Goal: Information Seeking & Learning: Learn about a topic

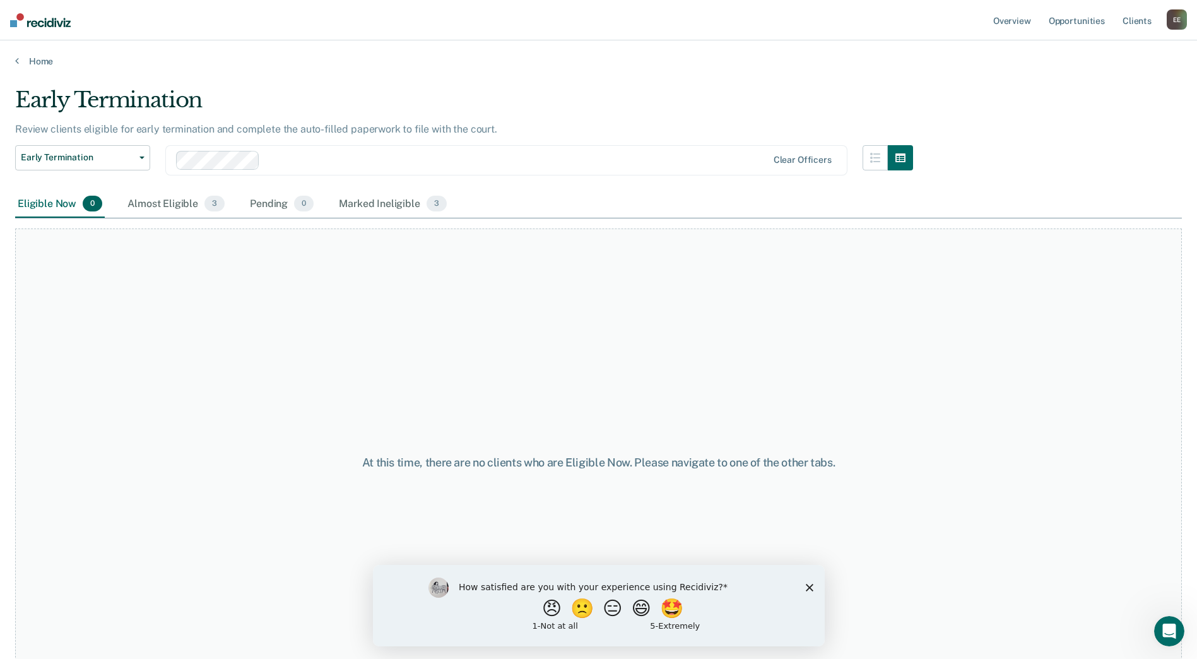
click at [812, 590] on div "How satisfied are you with your experience using Recidiviz? 😠 🙁 😑 😄 🤩 1 - Not a…" at bounding box center [598, 604] width 452 height 81
click at [811, 585] on icon "Close survey" at bounding box center [809, 587] width 8 height 8
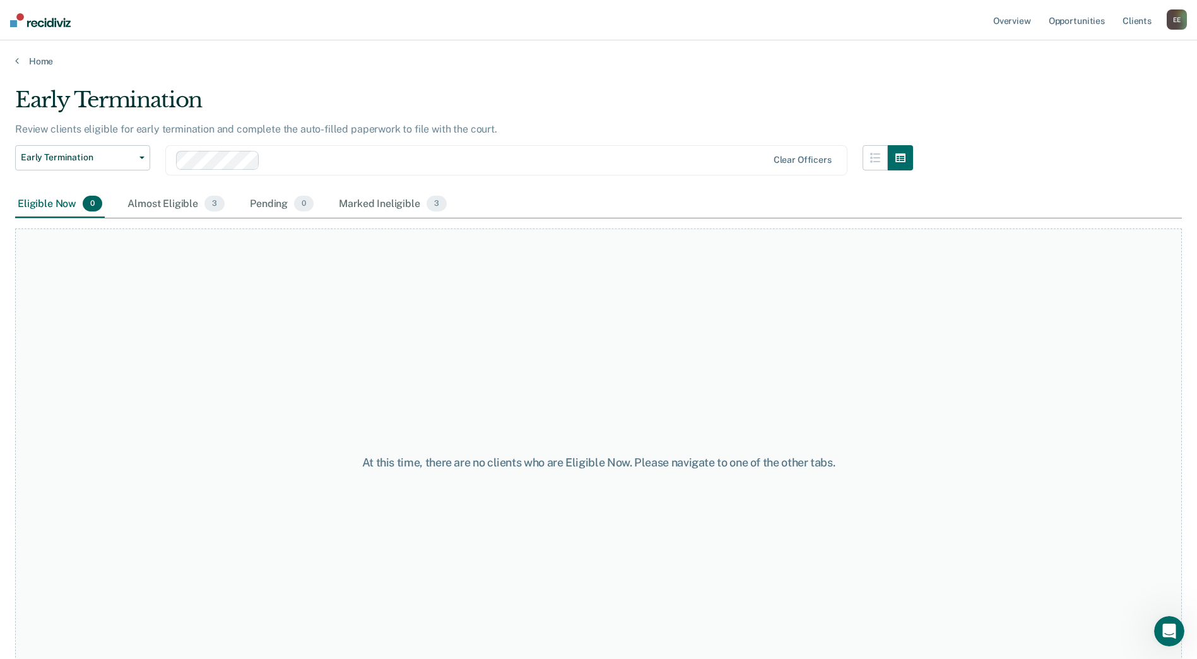
click at [1183, 21] on div "E E" at bounding box center [1176, 19] width 20 height 20
click at [1127, 97] on link "Go to Operations" at bounding box center [1122, 98] width 107 height 11
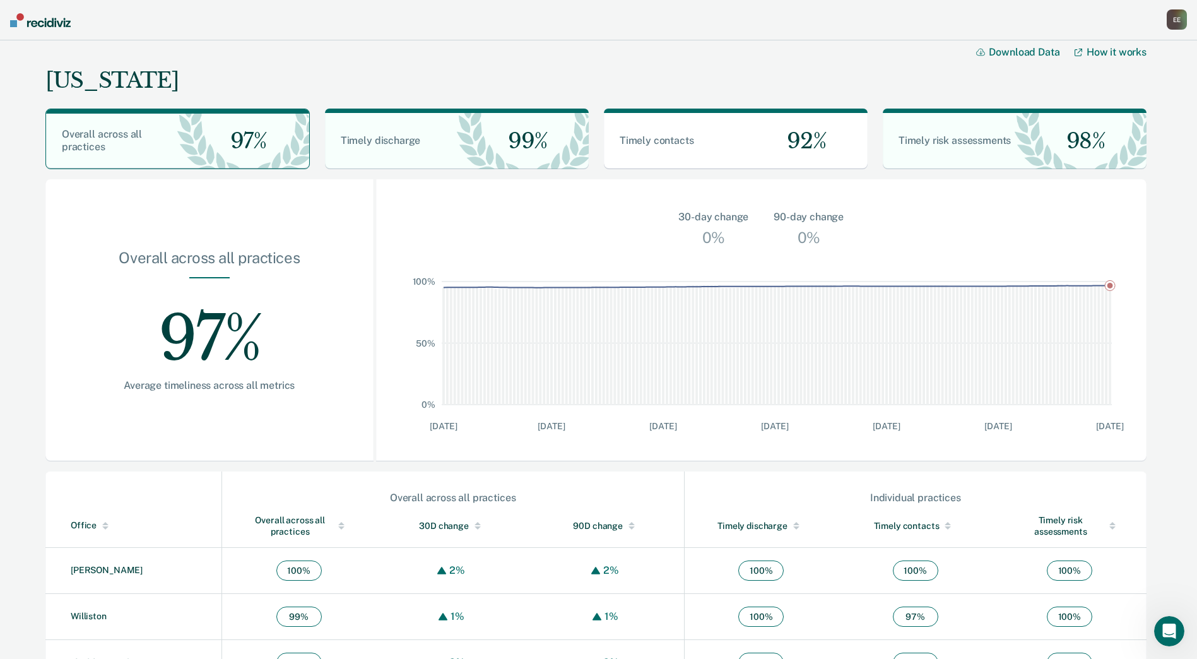
click at [1171, 22] on div "E E" at bounding box center [1176, 19] width 20 height 20
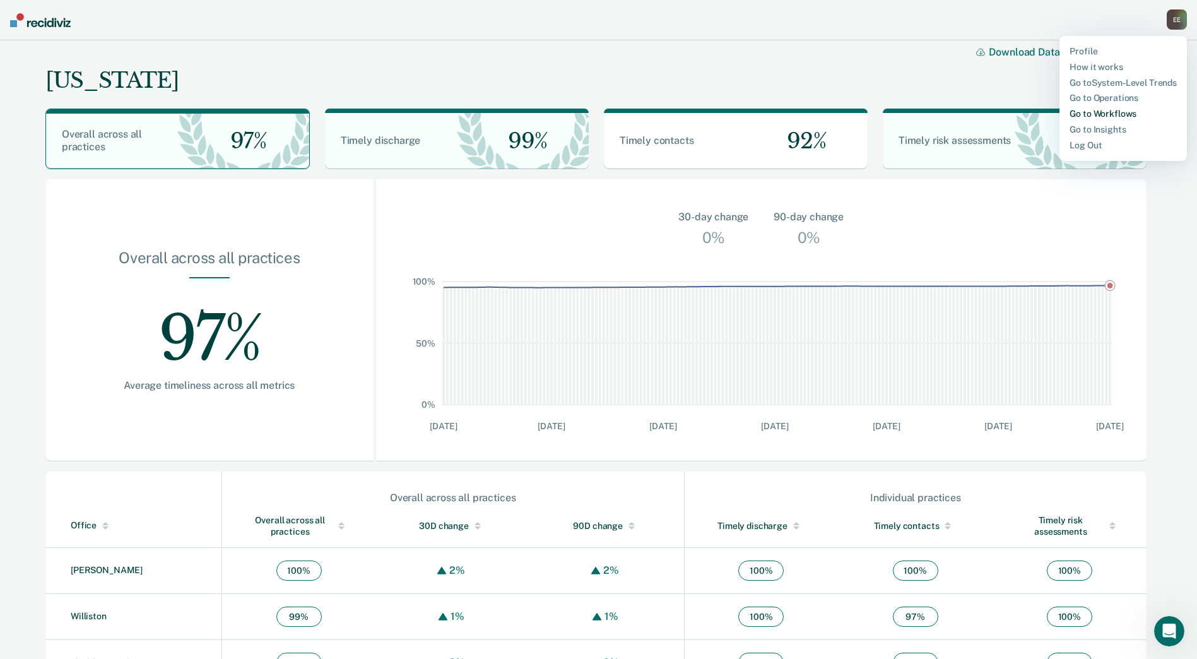
click at [1125, 116] on link "Go to Workflows" at bounding box center [1122, 114] width 107 height 11
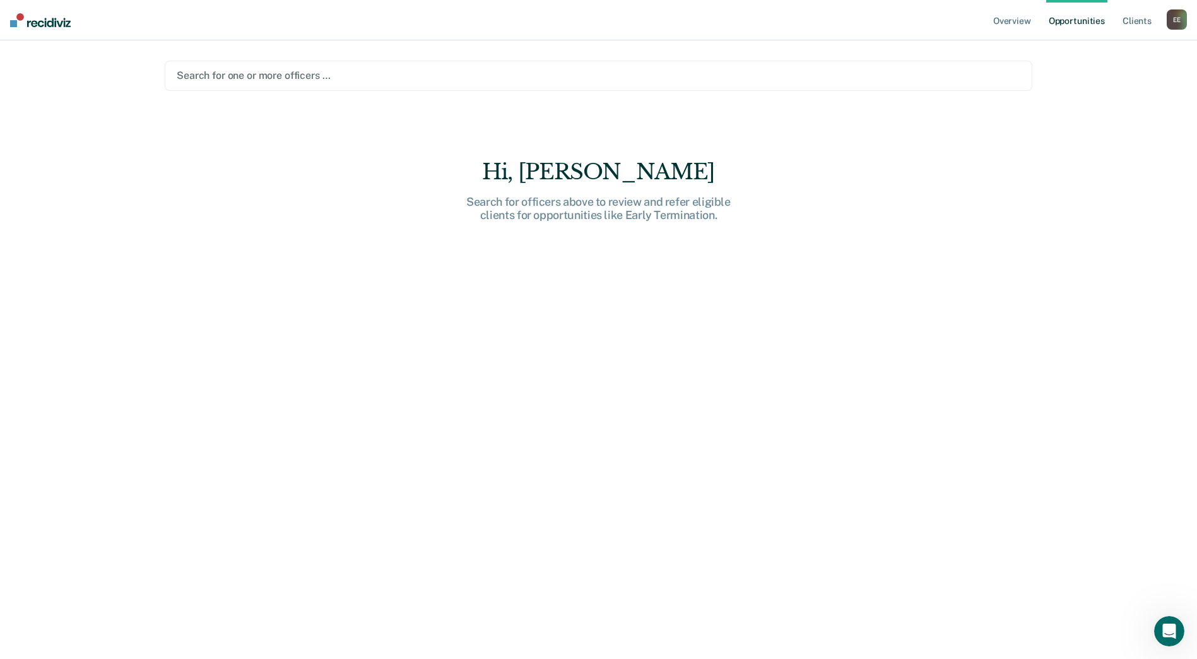
click at [1172, 17] on div "E E" at bounding box center [1176, 19] width 20 height 20
click at [1014, 15] on link "Overview" at bounding box center [1011, 20] width 43 height 40
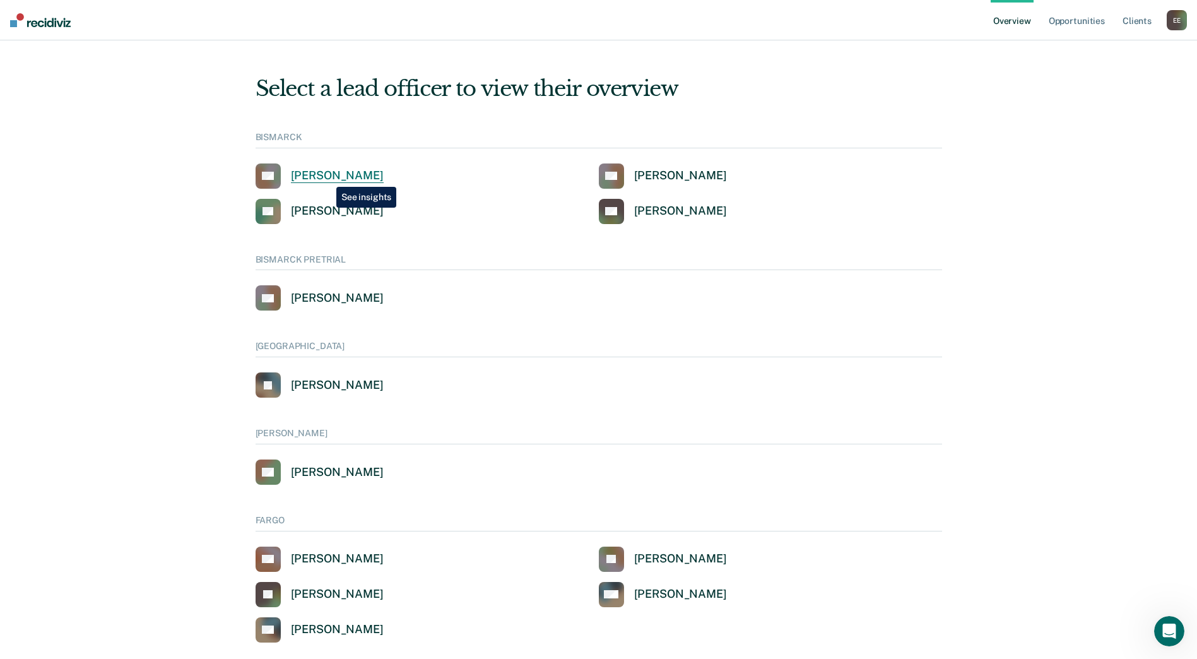
click at [327, 176] on div "[PERSON_NAME]" at bounding box center [337, 175] width 93 height 15
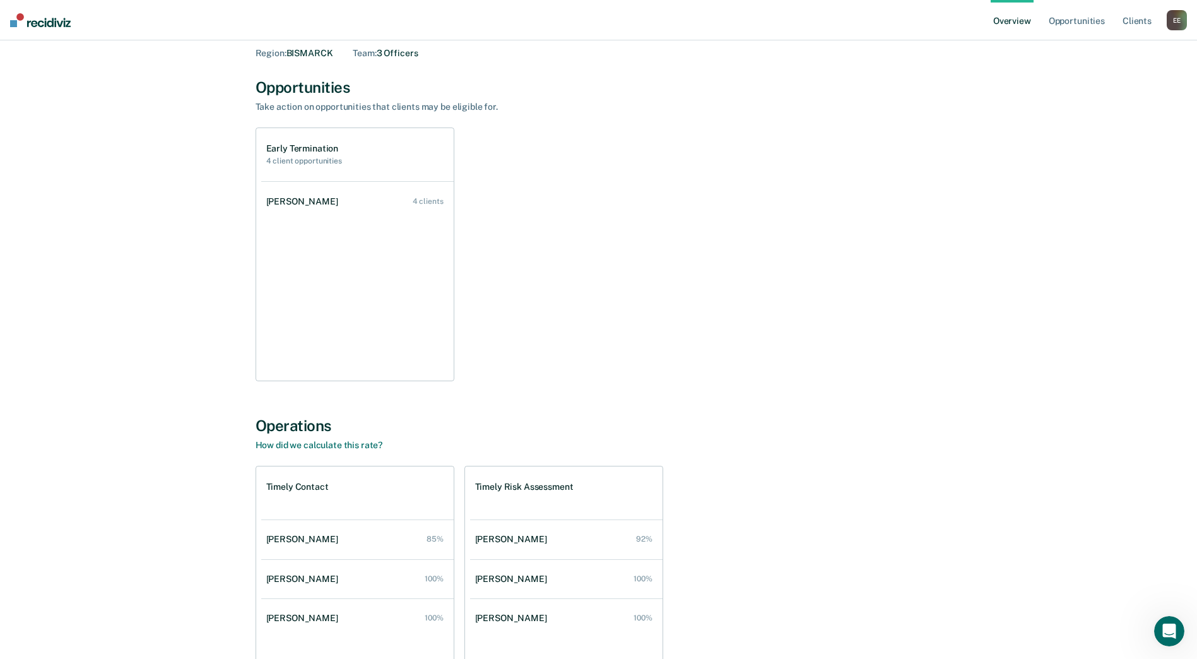
scroll to position [16, 0]
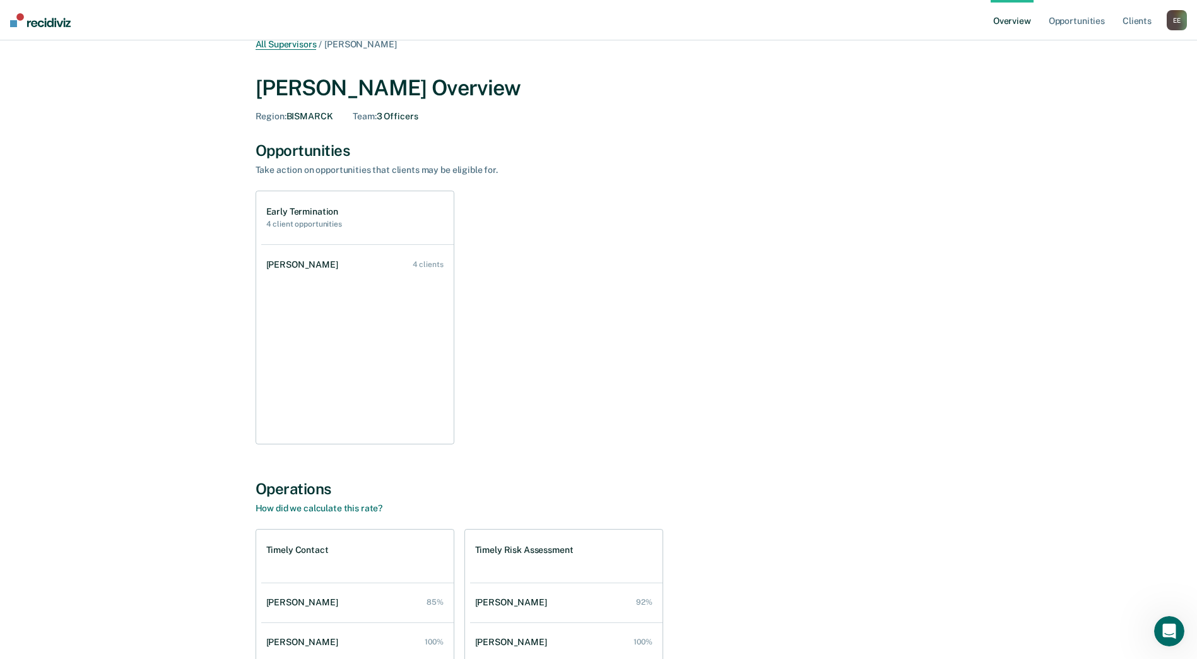
click at [307, 45] on link "All Supervisors" at bounding box center [285, 44] width 61 height 11
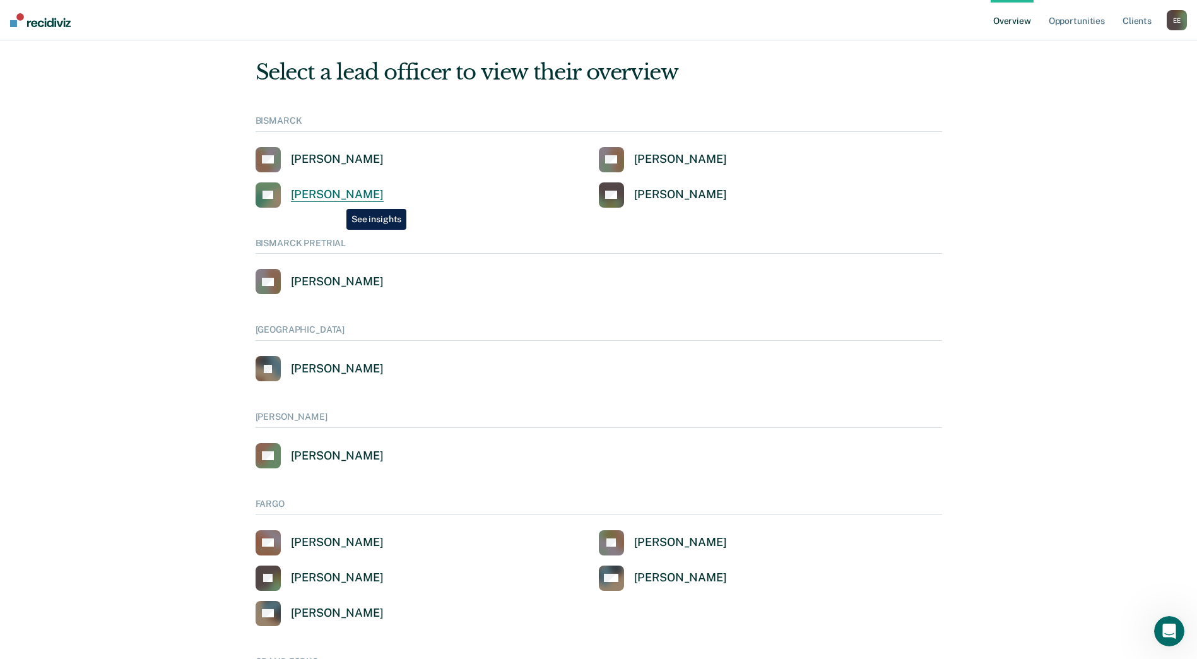
click at [337, 199] on div "[PERSON_NAME]" at bounding box center [337, 194] width 93 height 15
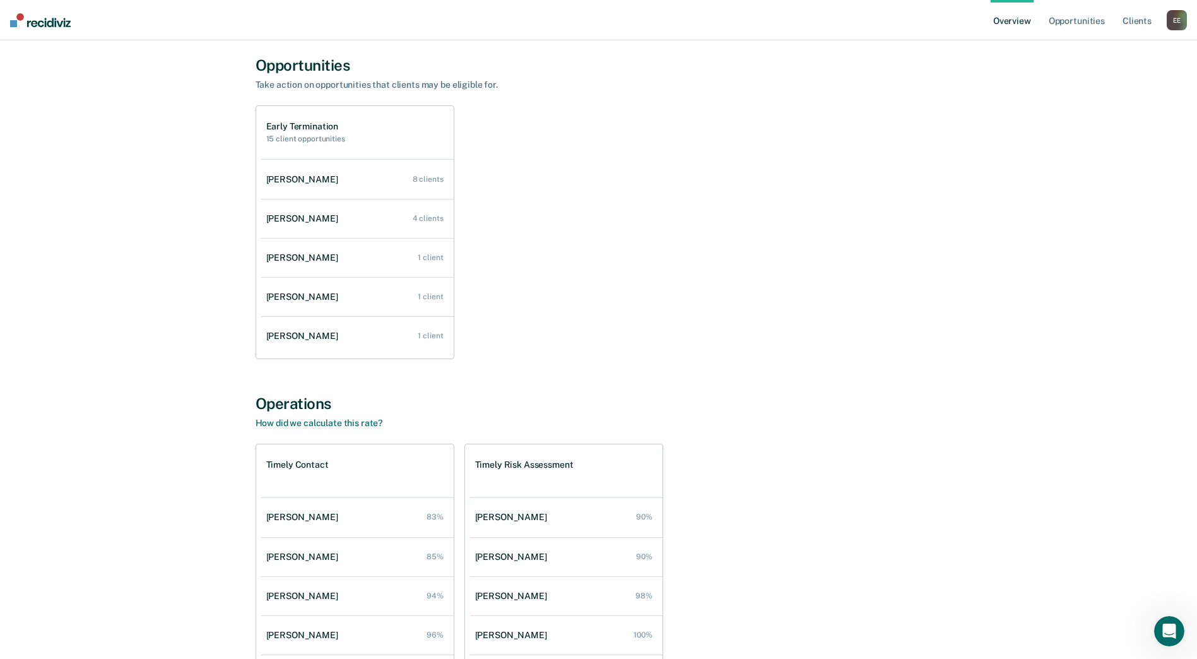
scroll to position [79, 0]
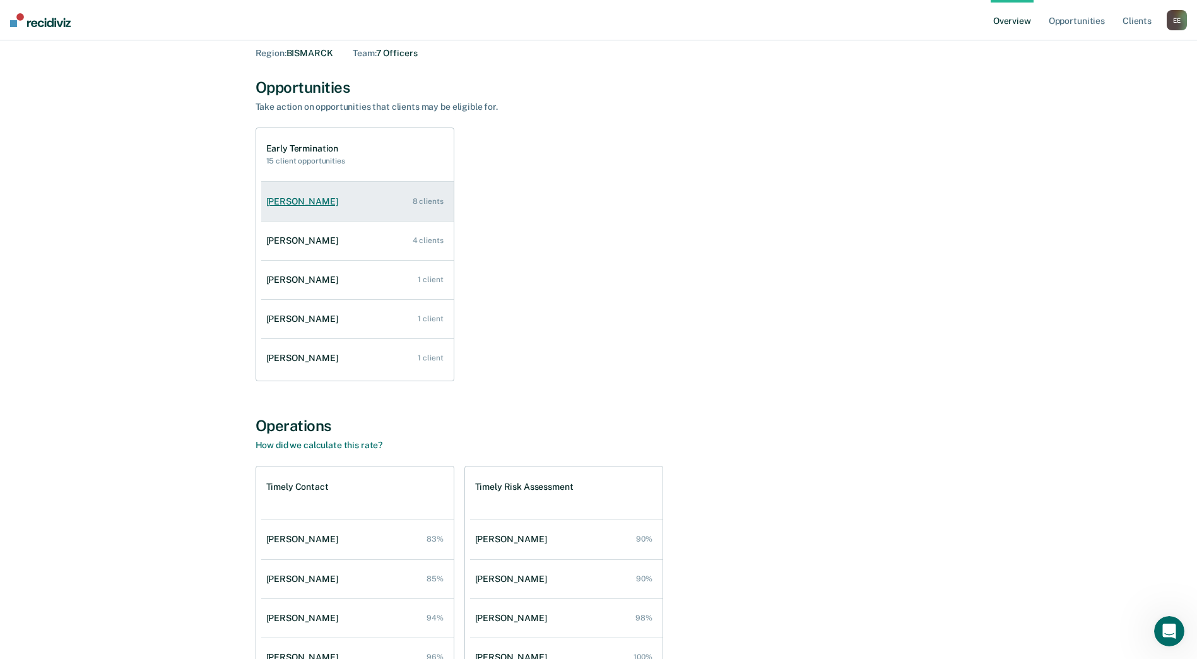
click at [283, 206] on div "[PERSON_NAME]" at bounding box center [304, 201] width 77 height 11
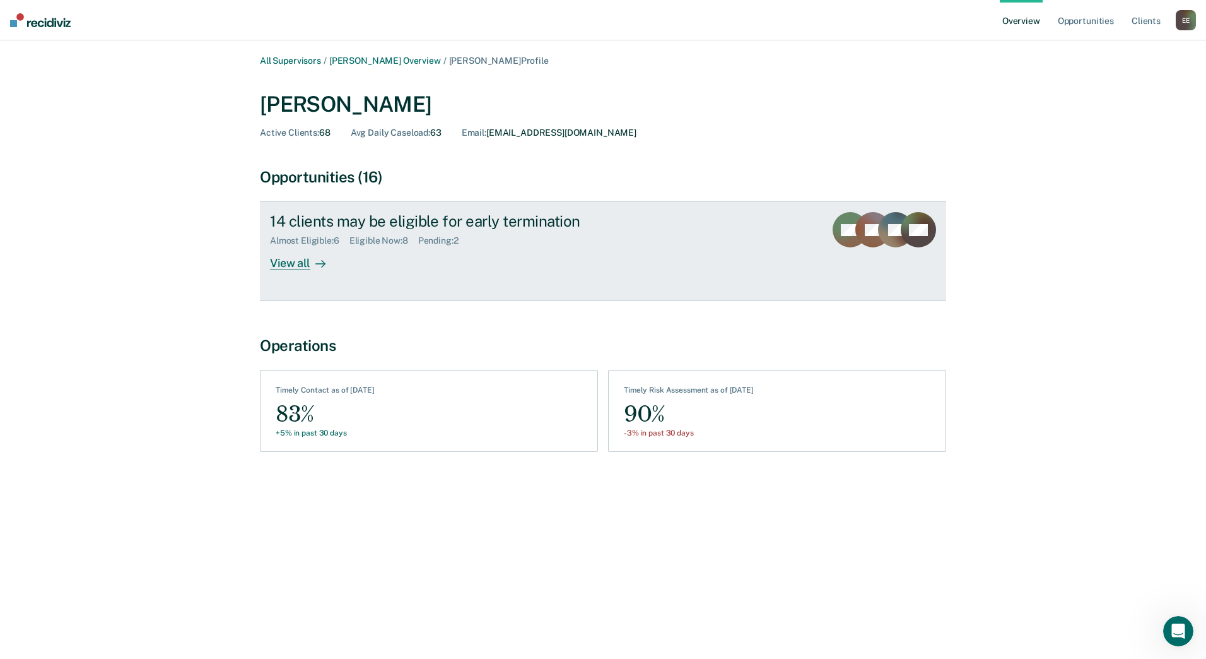
click at [300, 267] on div "View all" at bounding box center [305, 258] width 71 height 25
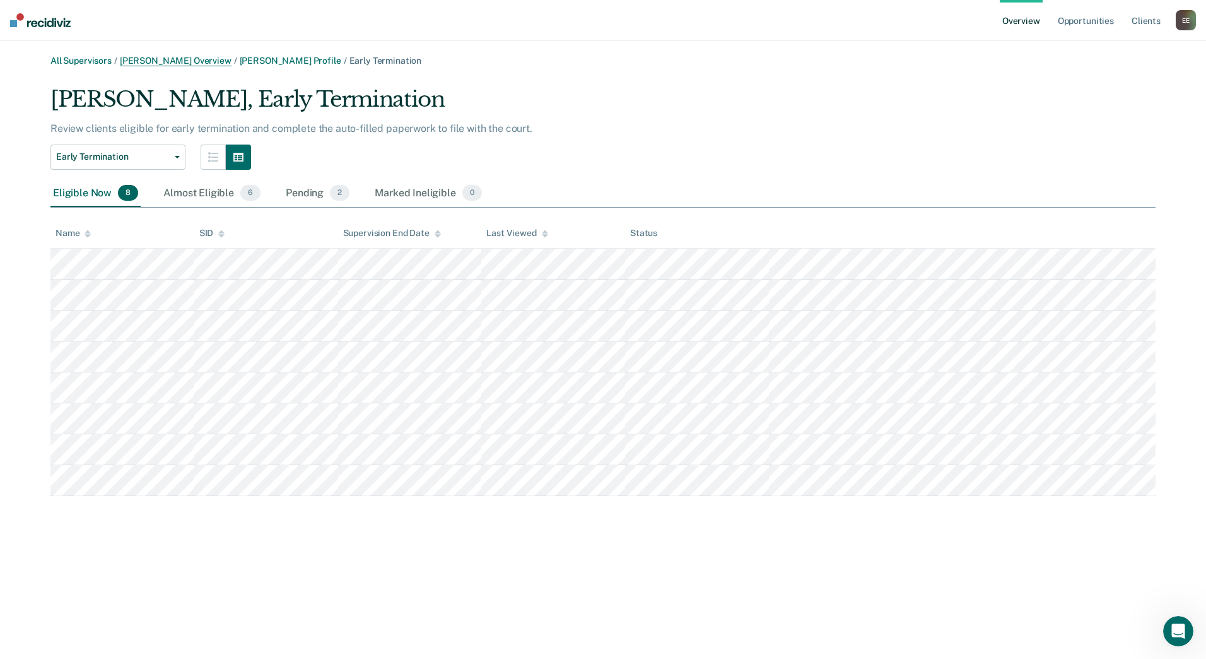
click at [197, 63] on link "[PERSON_NAME] Overview" at bounding box center [176, 61] width 112 height 11
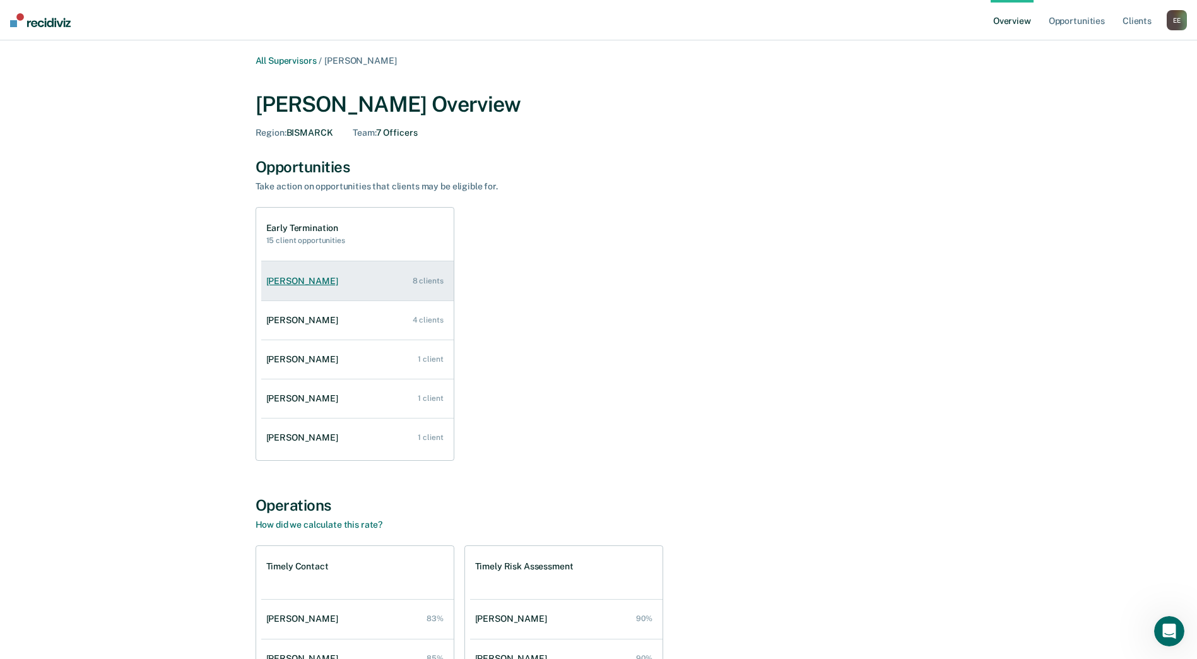
click at [314, 277] on div "[PERSON_NAME]" at bounding box center [304, 281] width 77 height 11
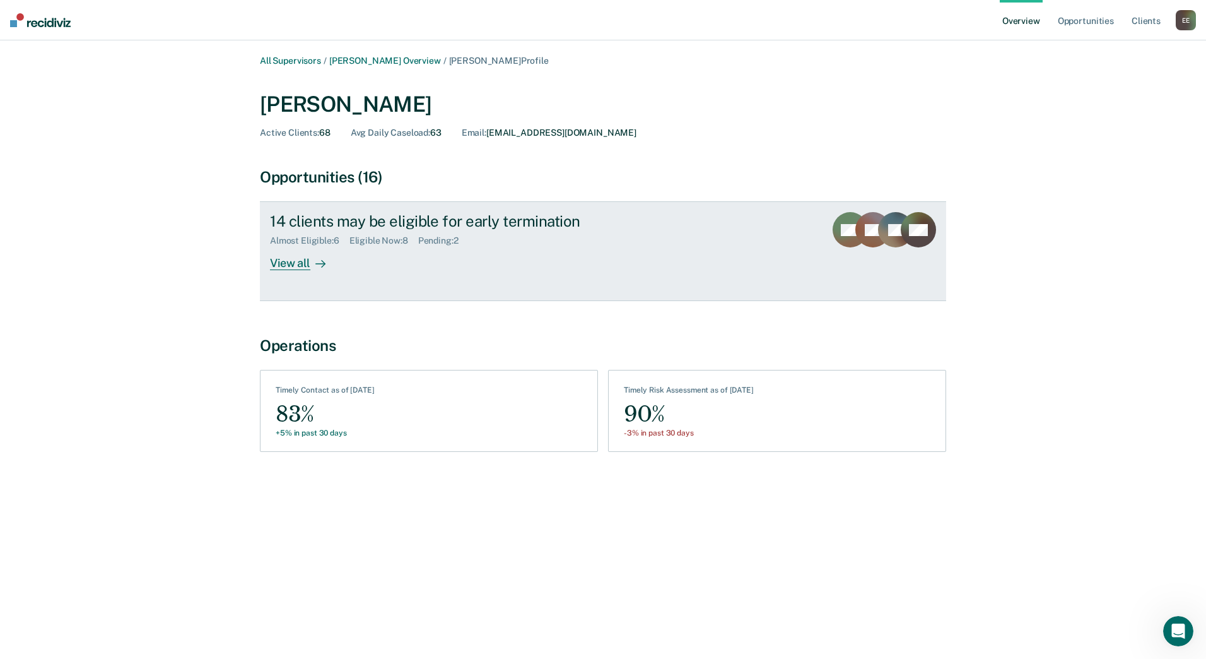
click at [286, 261] on div "View all" at bounding box center [305, 258] width 71 height 25
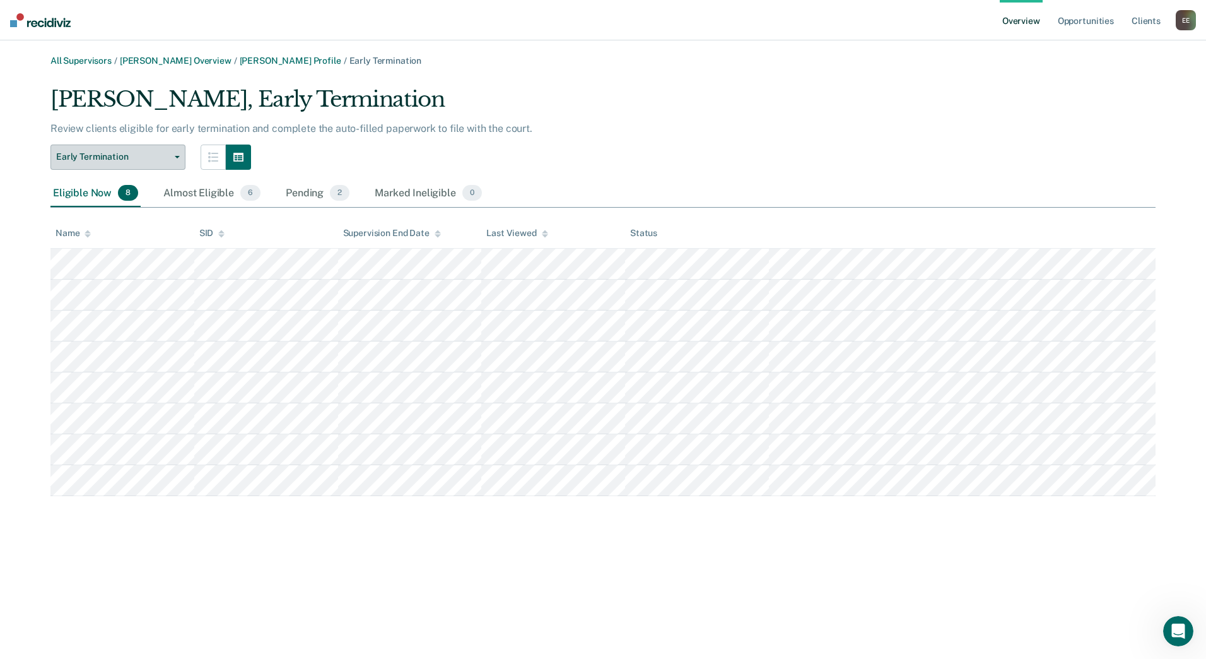
click at [174, 156] on span "button" at bounding box center [175, 157] width 10 height 3
click at [103, 62] on link "All Supervisors" at bounding box center [80, 61] width 61 height 11
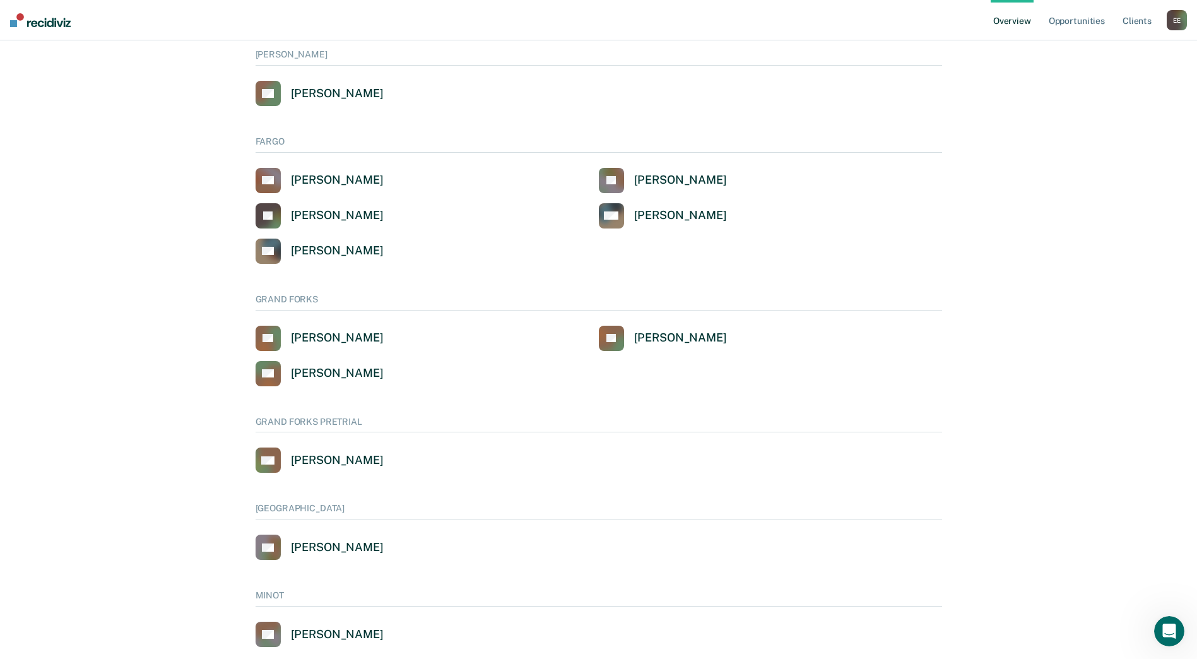
scroll to position [315, 0]
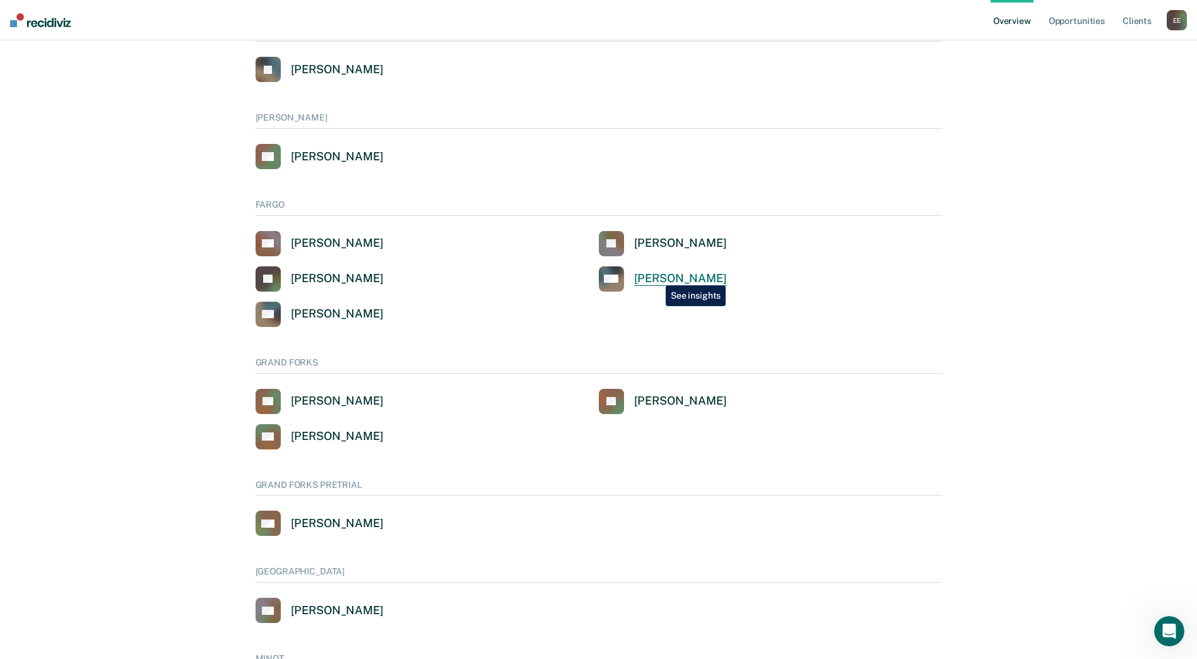
click at [656, 276] on div "[PERSON_NAME]" at bounding box center [680, 278] width 93 height 15
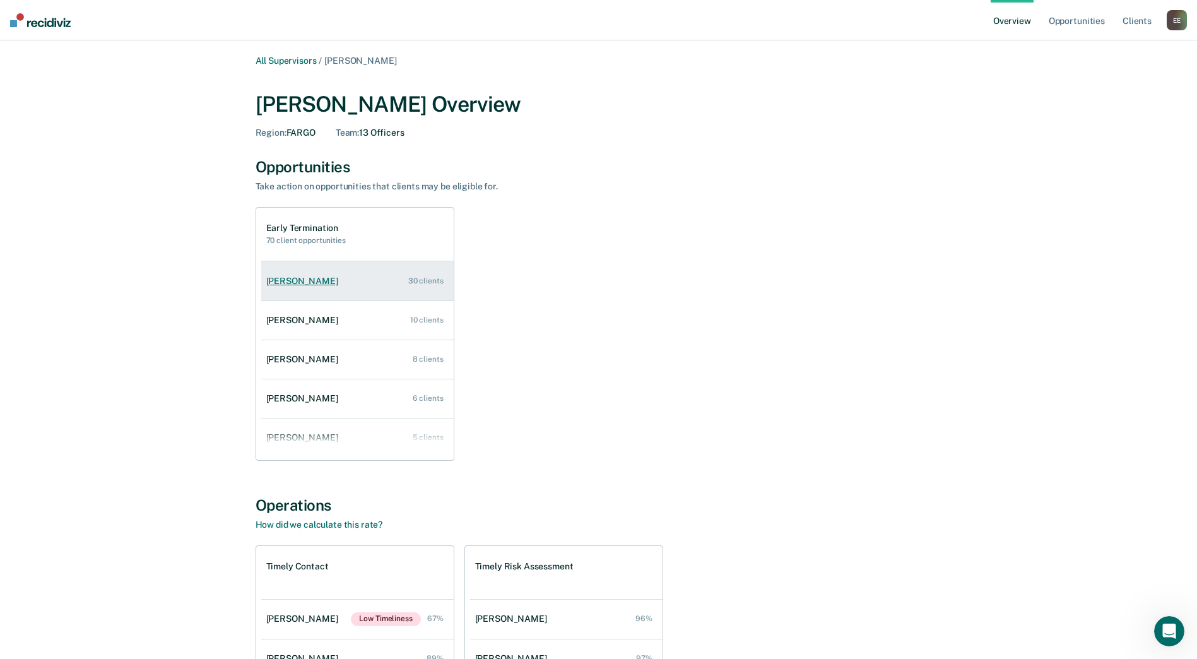
click at [321, 284] on div "[PERSON_NAME]" at bounding box center [304, 281] width 77 height 11
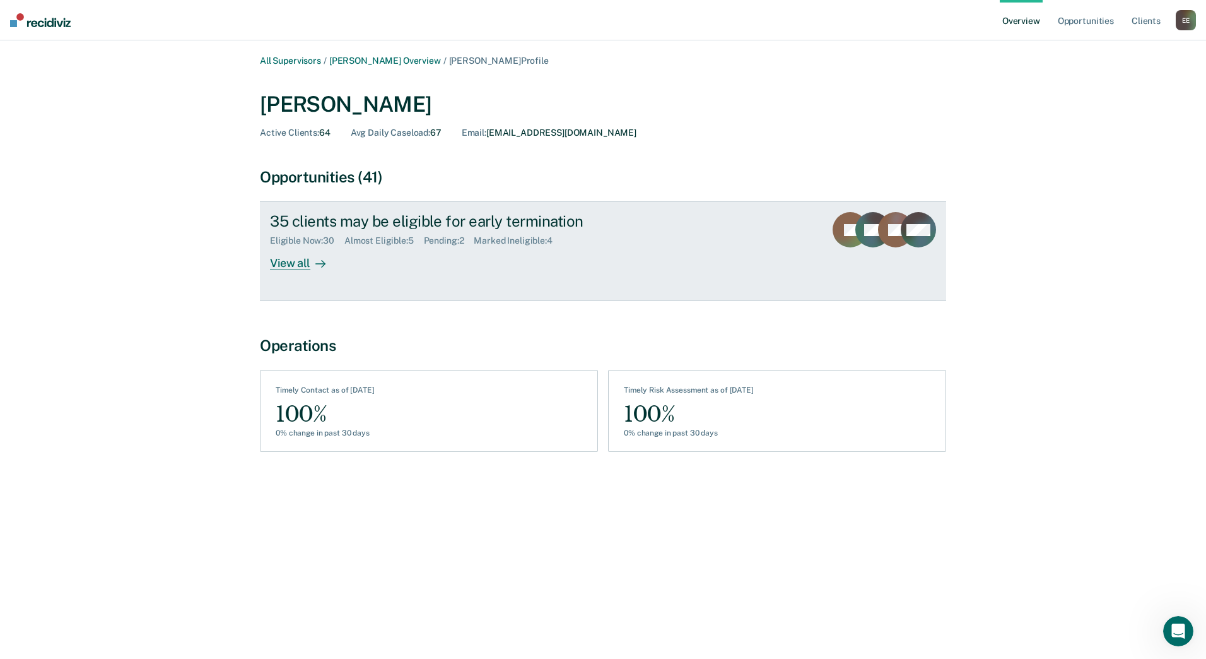
click at [302, 260] on div "View all" at bounding box center [305, 258] width 71 height 25
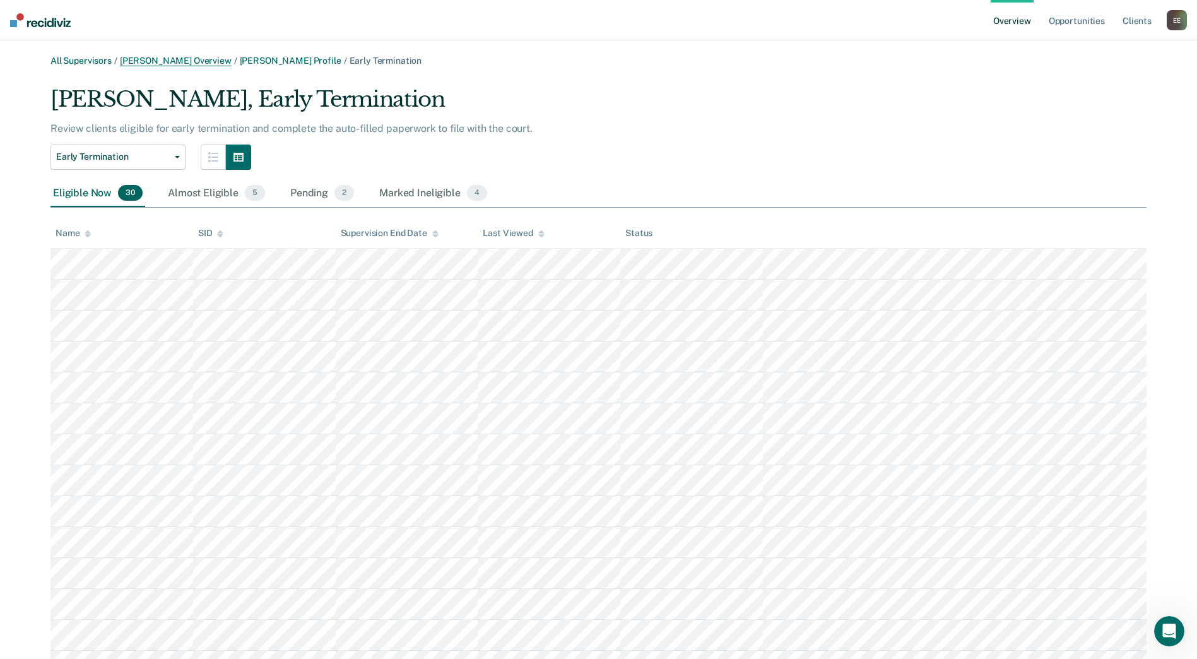
click at [221, 65] on link "[PERSON_NAME] Overview" at bounding box center [176, 61] width 112 height 11
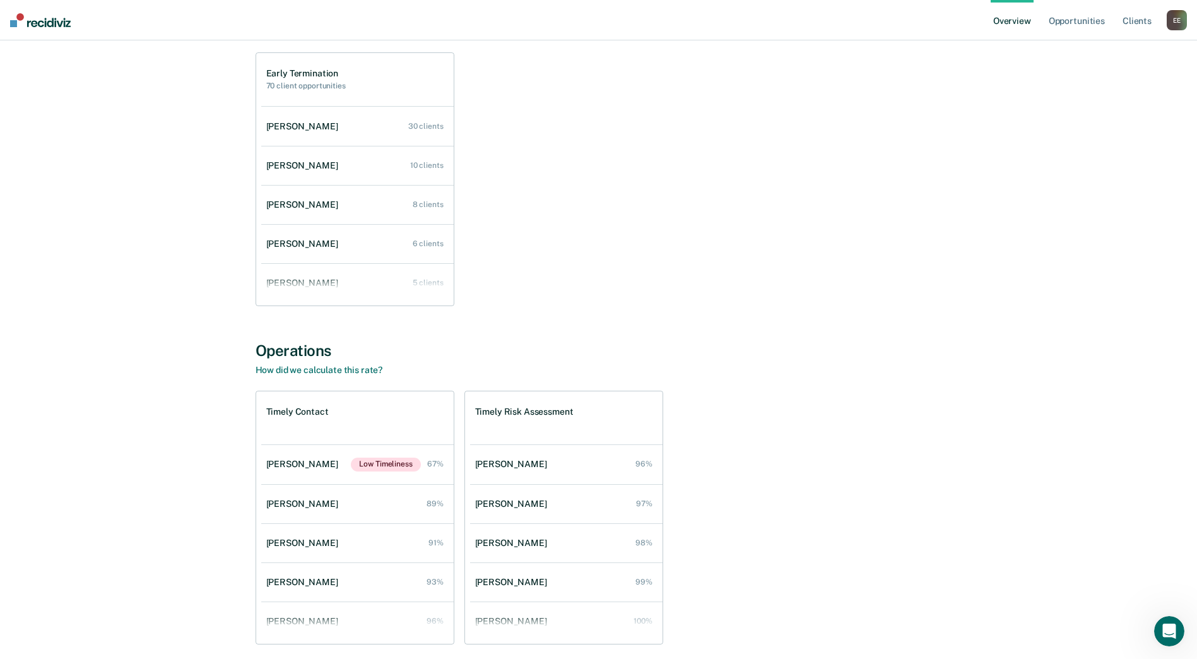
scroll to position [206, 0]
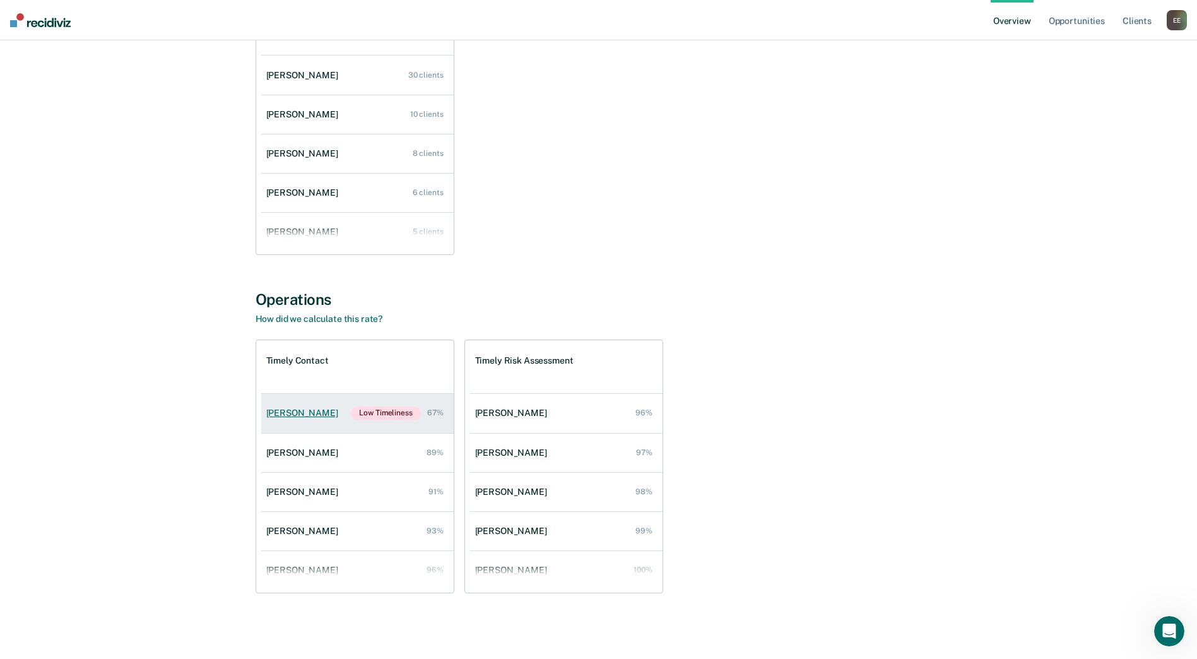
click at [312, 416] on div "[PERSON_NAME]" at bounding box center [304, 413] width 77 height 11
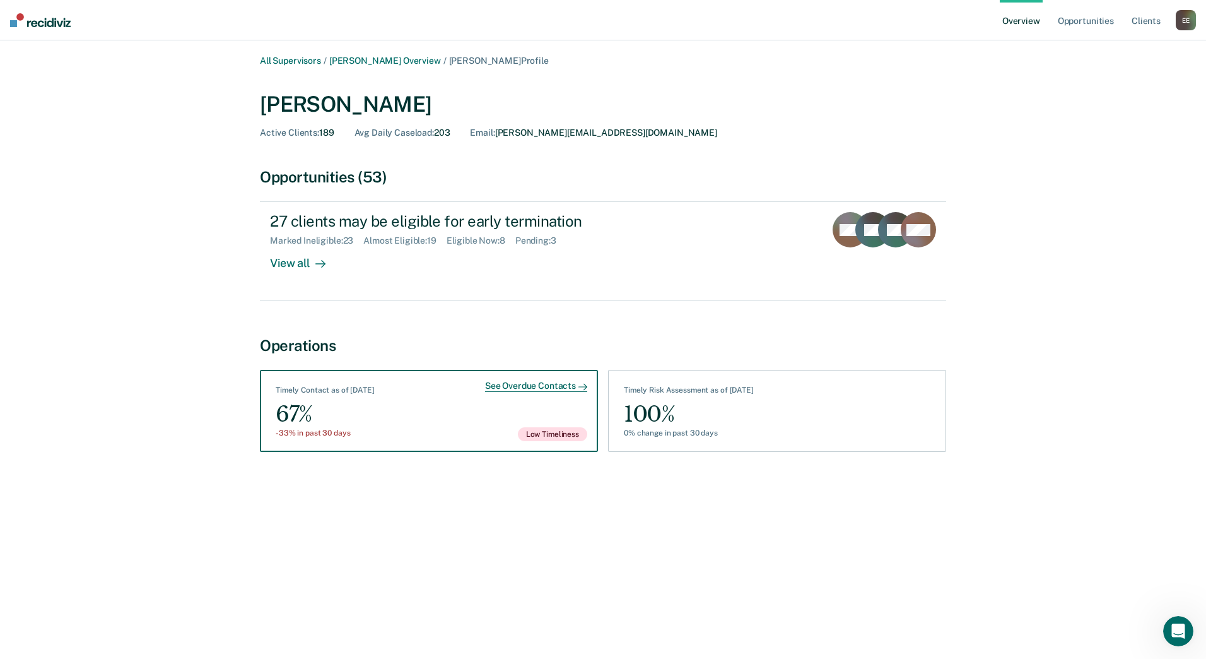
click at [365, 402] on div "67%" at bounding box center [325, 414] width 99 height 28
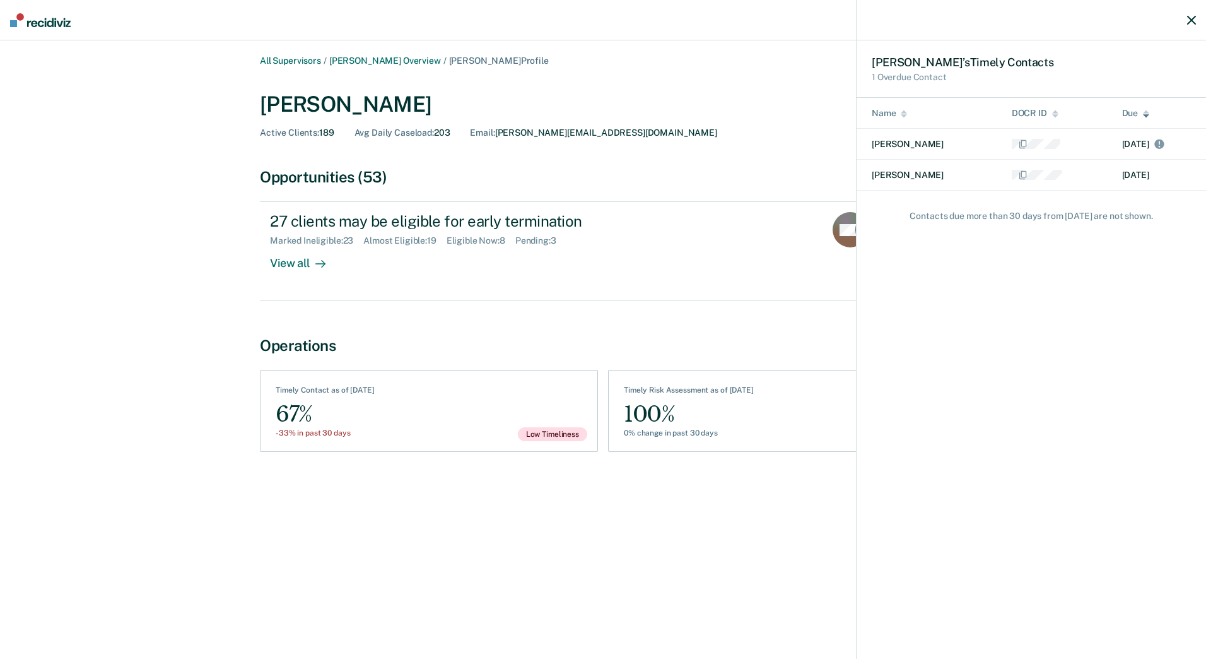
click at [1189, 21] on icon "button" at bounding box center [1191, 20] width 9 height 9
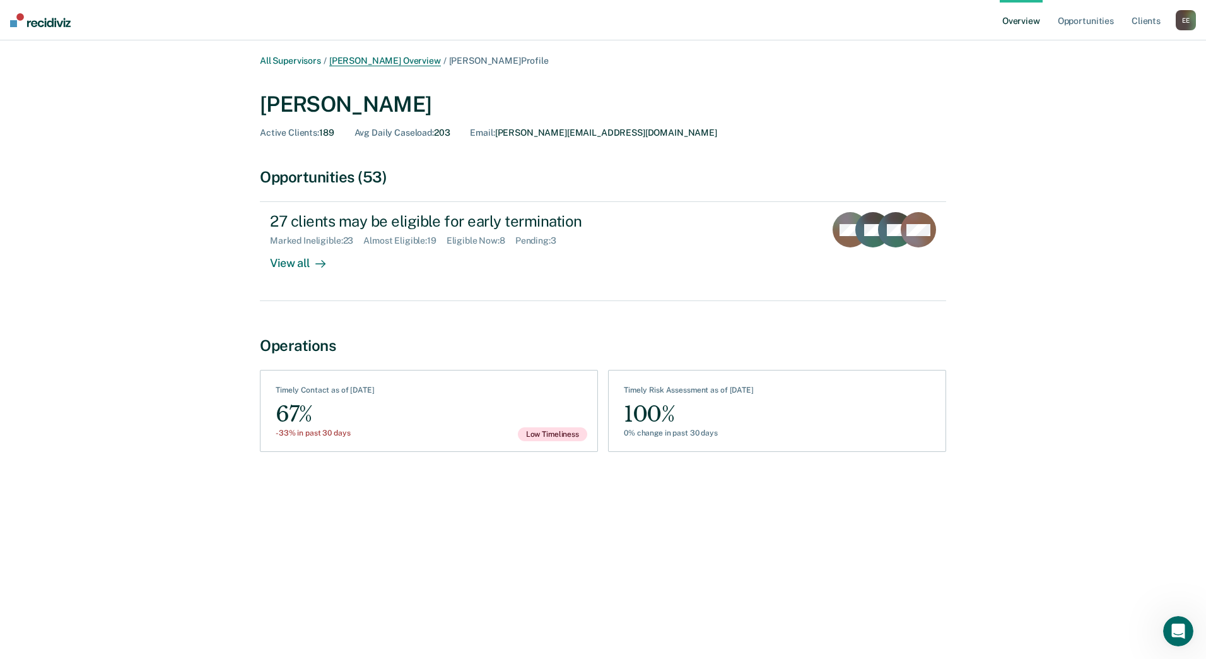
click at [354, 61] on link "[PERSON_NAME] Overview" at bounding box center [385, 61] width 112 height 11
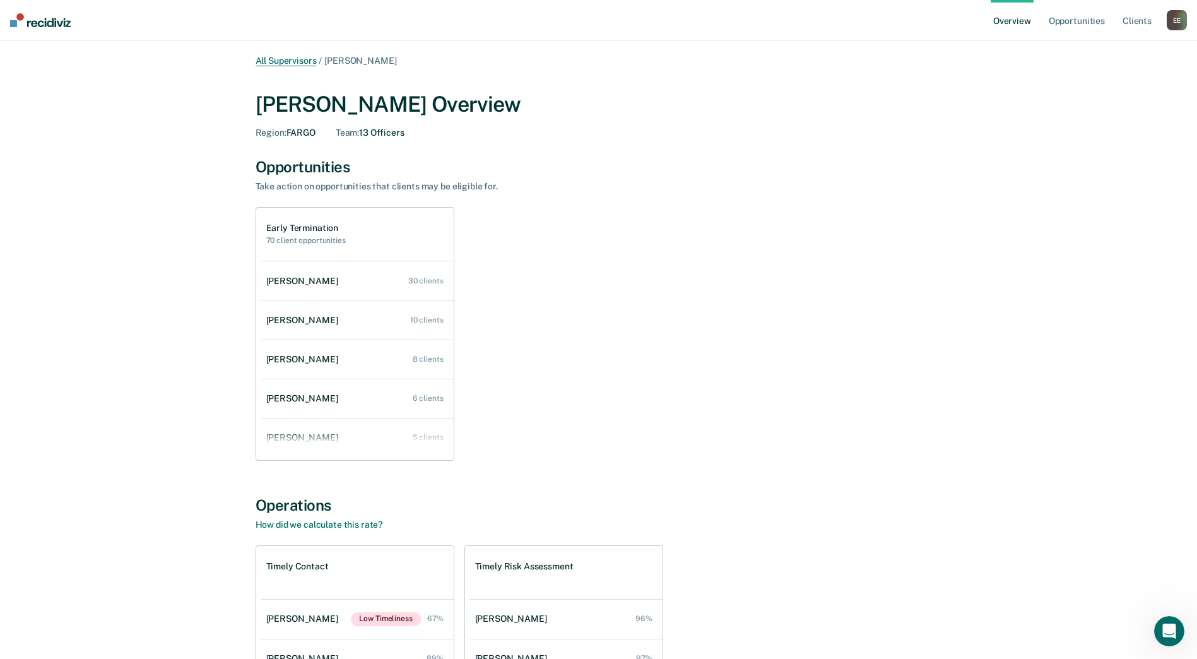
click at [288, 64] on link "All Supervisors" at bounding box center [285, 61] width 61 height 11
